Goal: Use online tool/utility: Utilize a website feature to perform a specific function

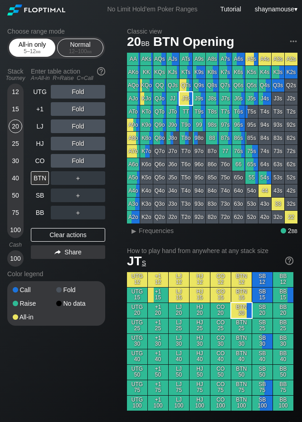
click at [27, 48] on div "All-in only 5 – 12 bb" at bounding box center [32, 47] width 42 height 17
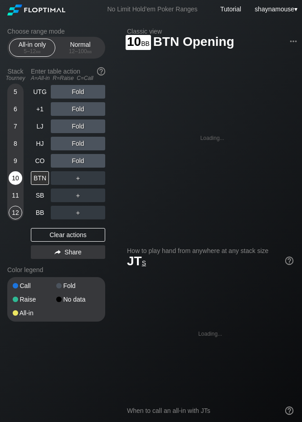
click at [10, 184] on div "10" at bounding box center [16, 179] width 14 height 17
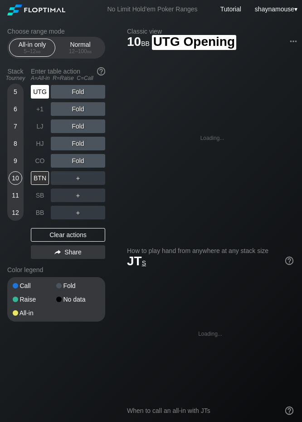
click at [35, 86] on div "UTG" at bounding box center [40, 92] width 18 height 14
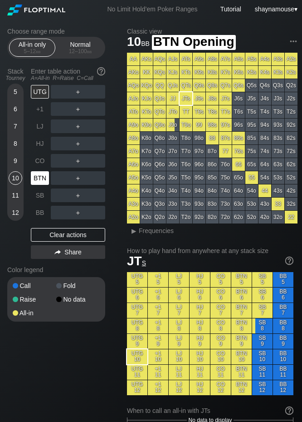
click at [38, 183] on div "BTN" at bounding box center [40, 178] width 18 height 14
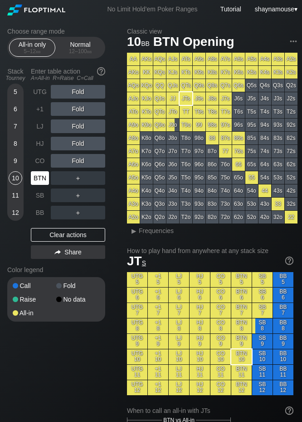
click at [38, 183] on div "BTN" at bounding box center [40, 178] width 18 height 14
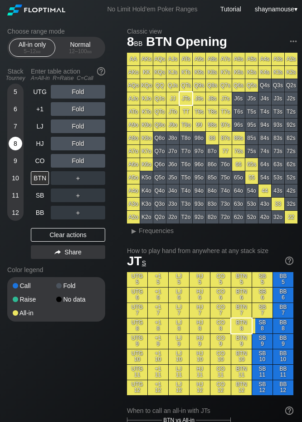
click at [16, 144] on div "8" at bounding box center [16, 144] width 14 height 14
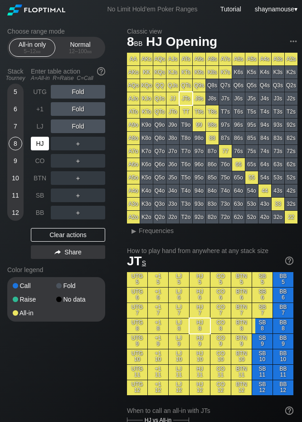
click at [42, 144] on div "HJ" at bounding box center [40, 144] width 18 height 14
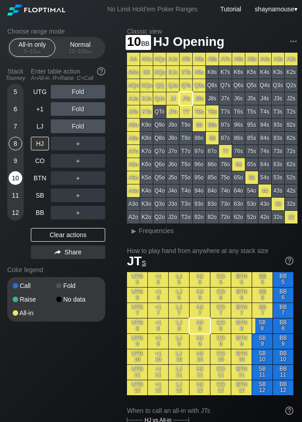
click at [11, 181] on div "10" at bounding box center [16, 178] width 14 height 14
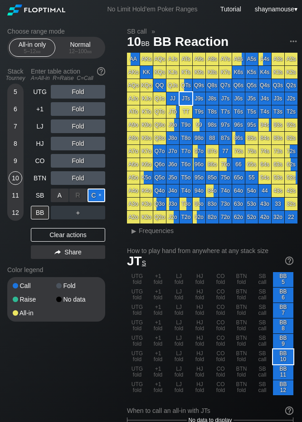
click at [94, 194] on div "C ✕" at bounding box center [97, 195] width 18 height 14
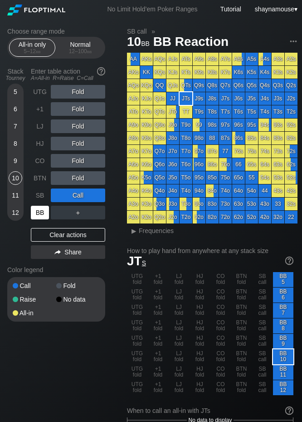
click at [40, 209] on div "BB" at bounding box center [40, 213] width 18 height 14
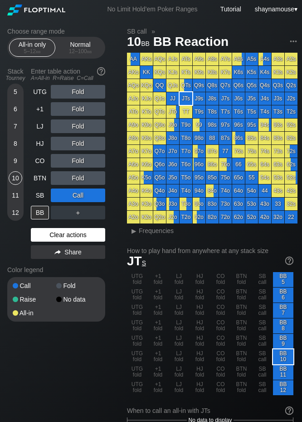
click at [75, 237] on div "Clear actions" at bounding box center [68, 235] width 74 height 14
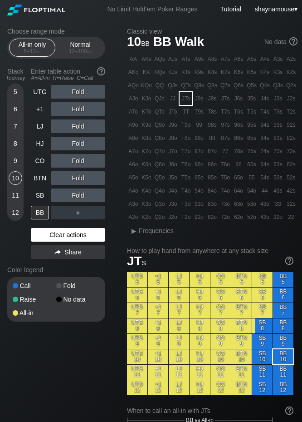
click at [75, 237] on div "Clear actions" at bounding box center [68, 235] width 74 height 14
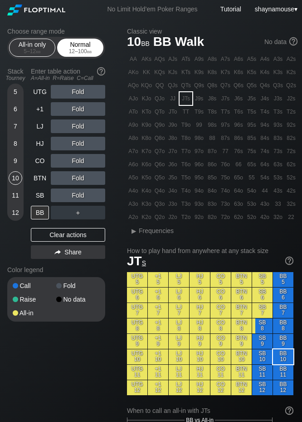
click at [77, 44] on div "Normal 12 – 100 bb" at bounding box center [80, 47] width 42 height 17
